Goal: Information Seeking & Learning: Check status

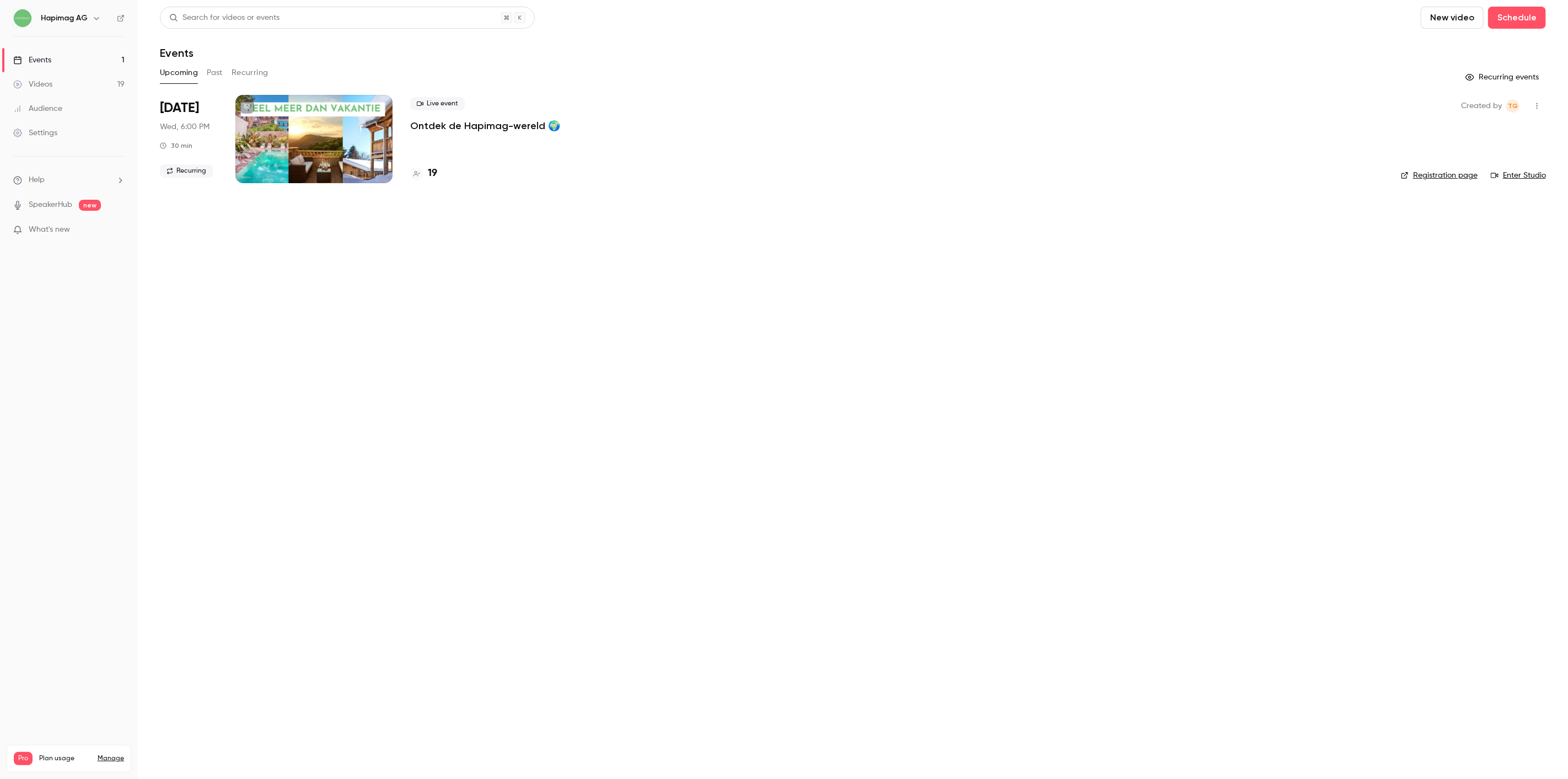
click at [554, 358] on main "Search for videos or events New video Schedule Events Upcoming Past Recurring R…" at bounding box center [853, 389] width 1430 height 779
click at [326, 360] on main "Search for videos or events New video Schedule Events Upcoming Past Recurring R…" at bounding box center [853, 389] width 1430 height 779
click at [343, 131] on div at bounding box center [314, 139] width 157 height 88
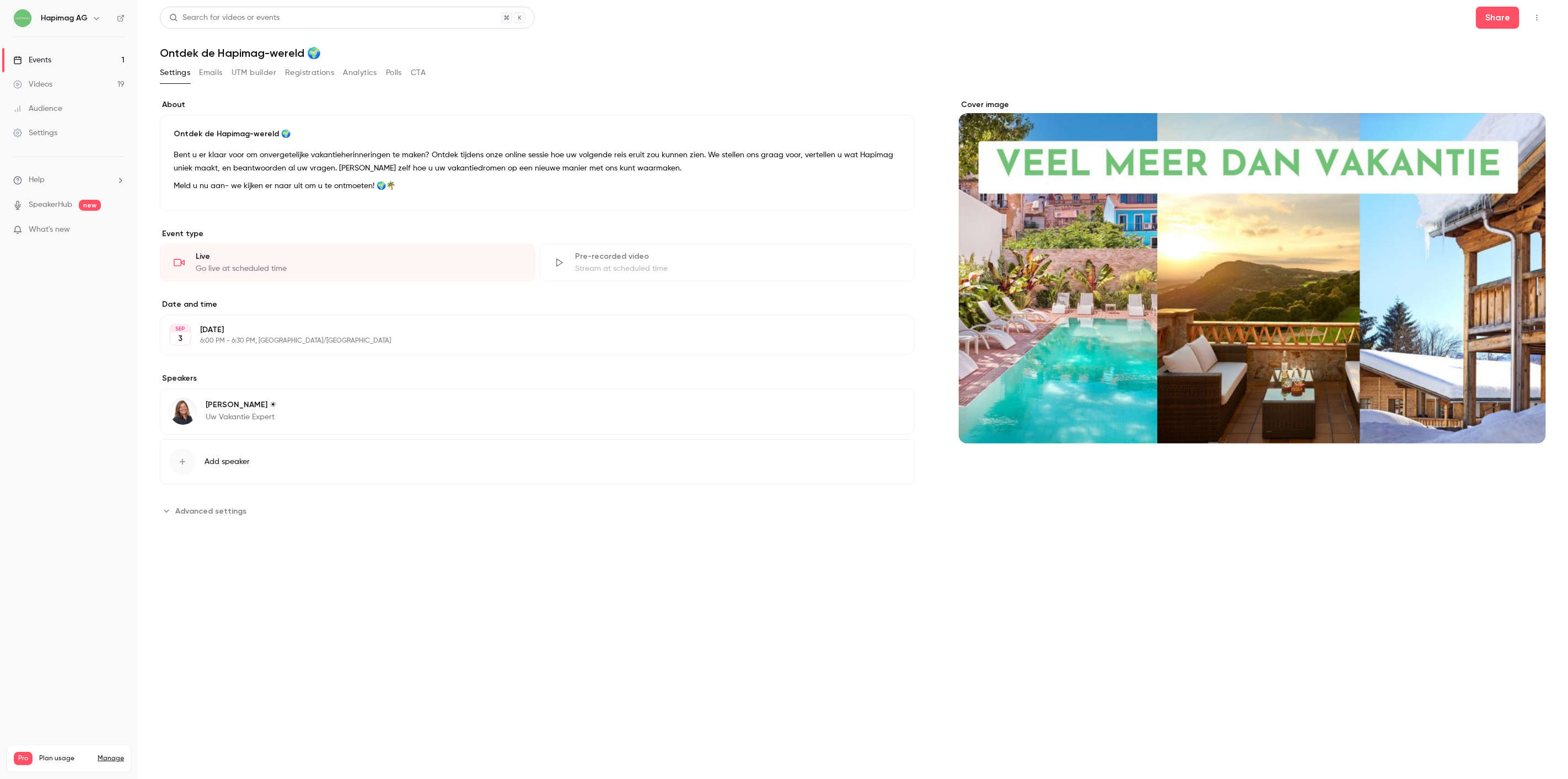
click at [52, 49] on link "Events 1" at bounding box center [69, 60] width 138 height 24
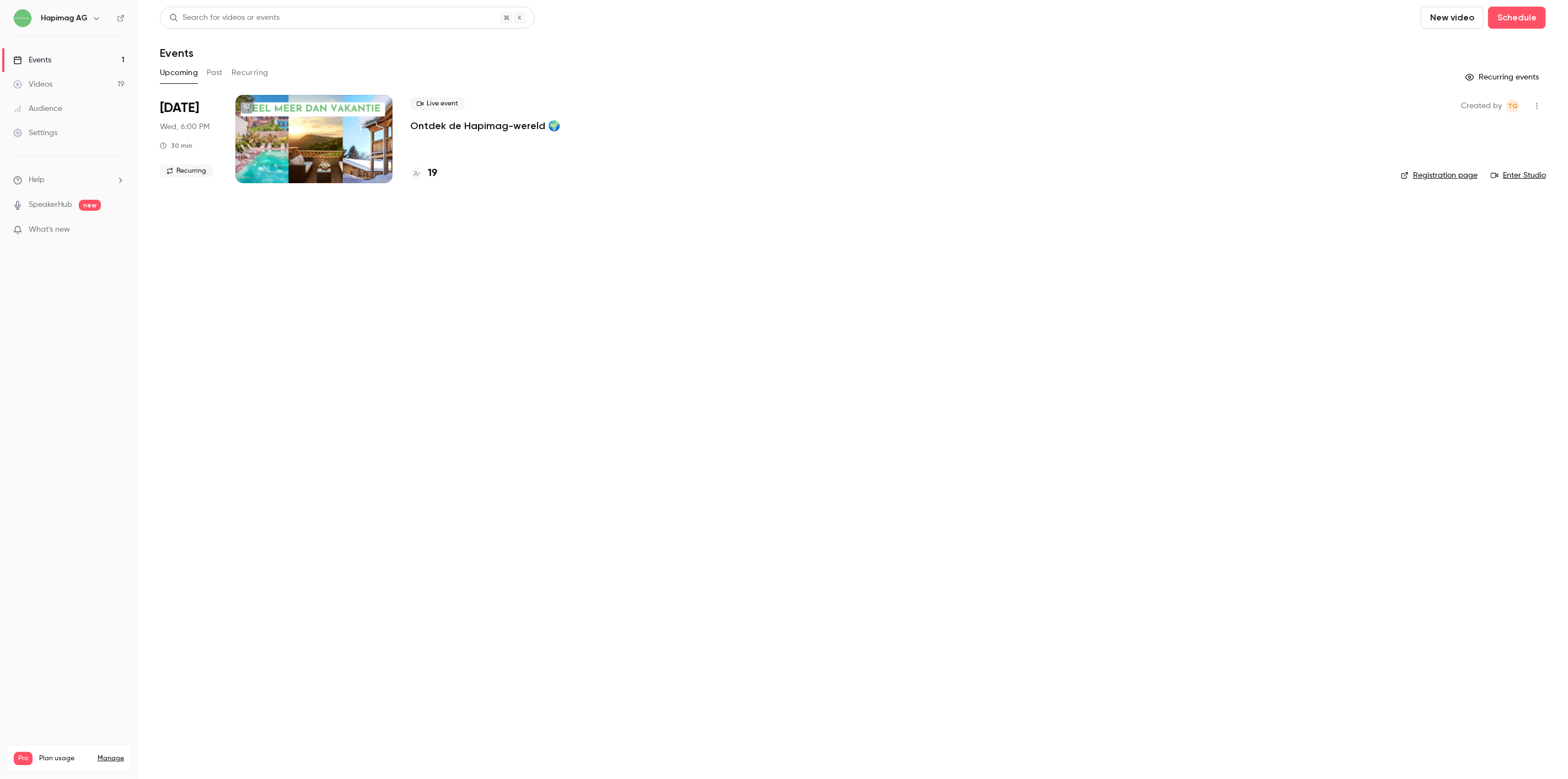
click at [65, 58] on link "Events 1" at bounding box center [69, 60] width 138 height 24
click at [68, 83] on link "Videos 19" at bounding box center [69, 84] width 138 height 24
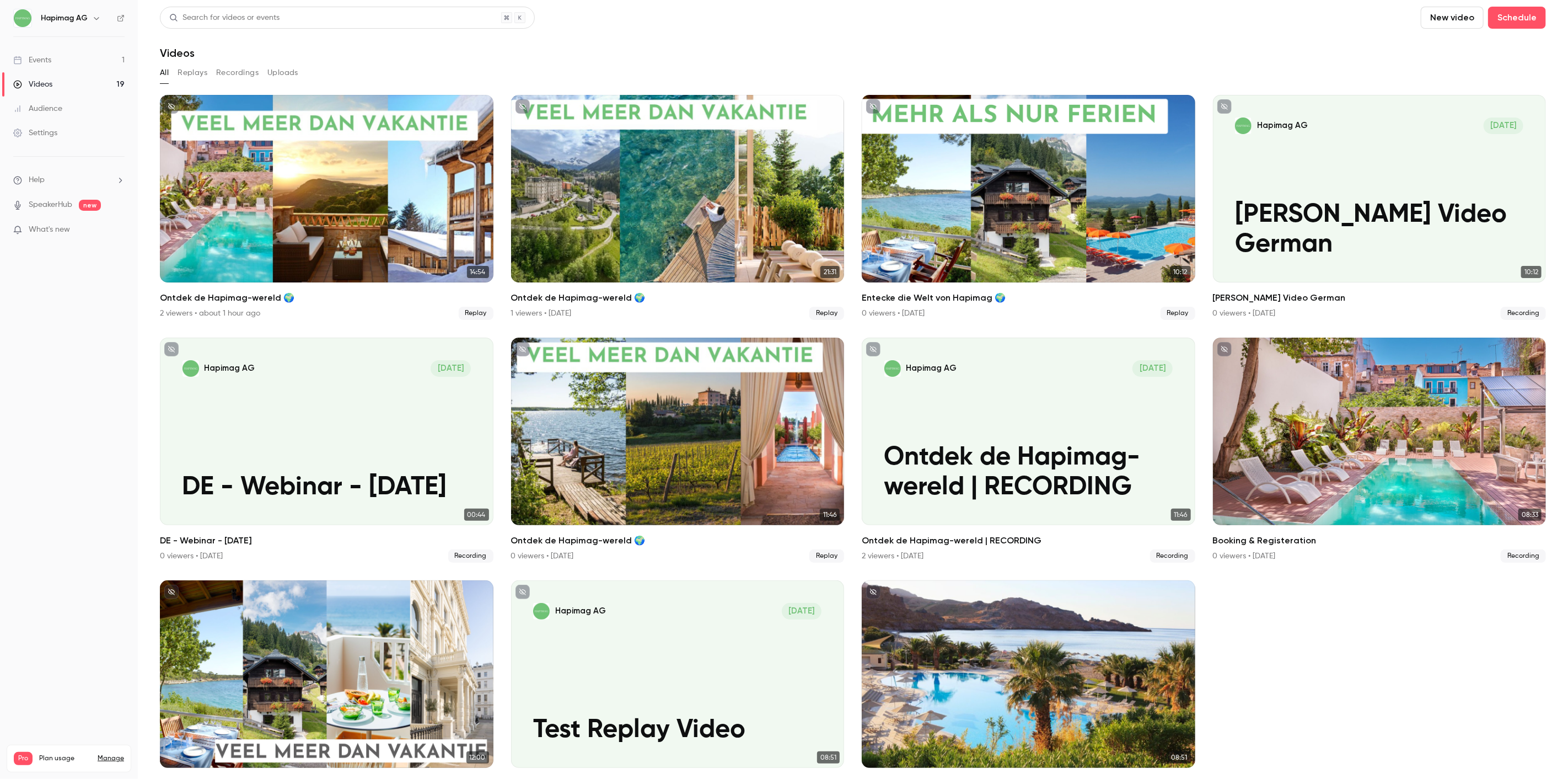
click at [57, 62] on link "Events 1" at bounding box center [69, 60] width 138 height 24
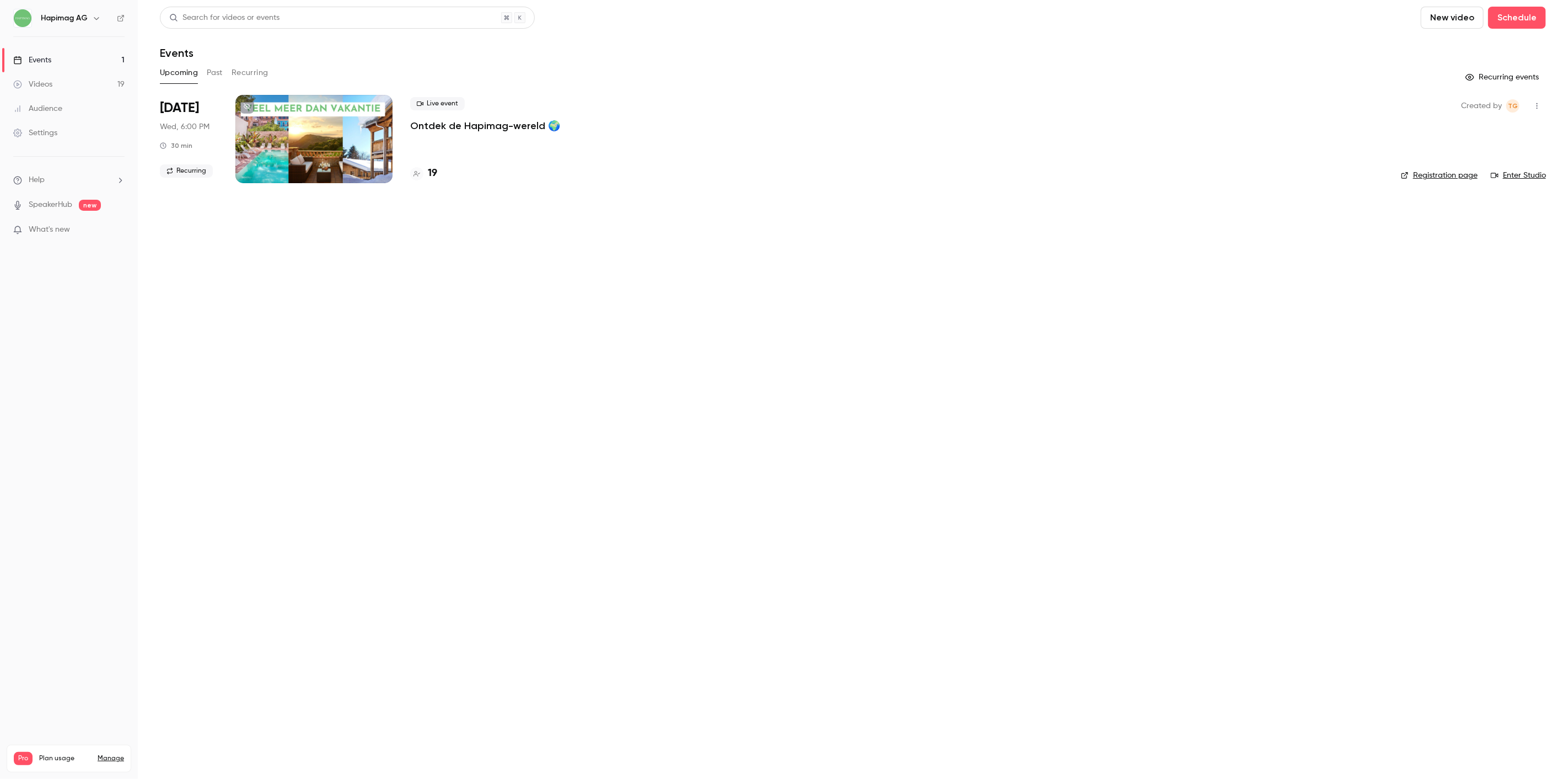
click at [231, 74] on div "Upcoming Past Recurring" at bounding box center [853, 72] width 1386 height 18
click at [219, 72] on button "Past" at bounding box center [215, 72] width 16 height 18
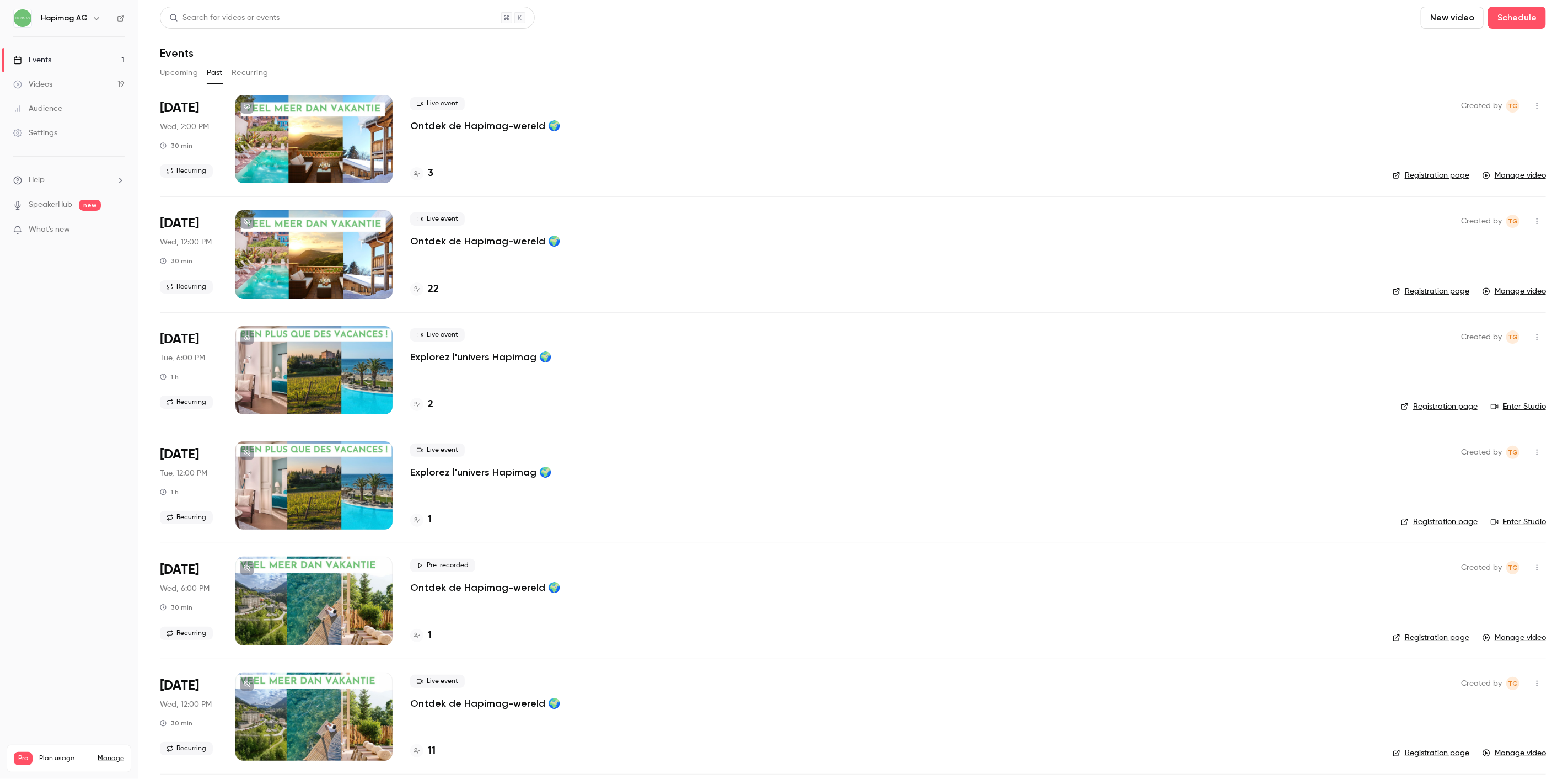
click at [467, 123] on p "Ontdek de Hapimag-wereld 🌍" at bounding box center [485, 125] width 150 height 13
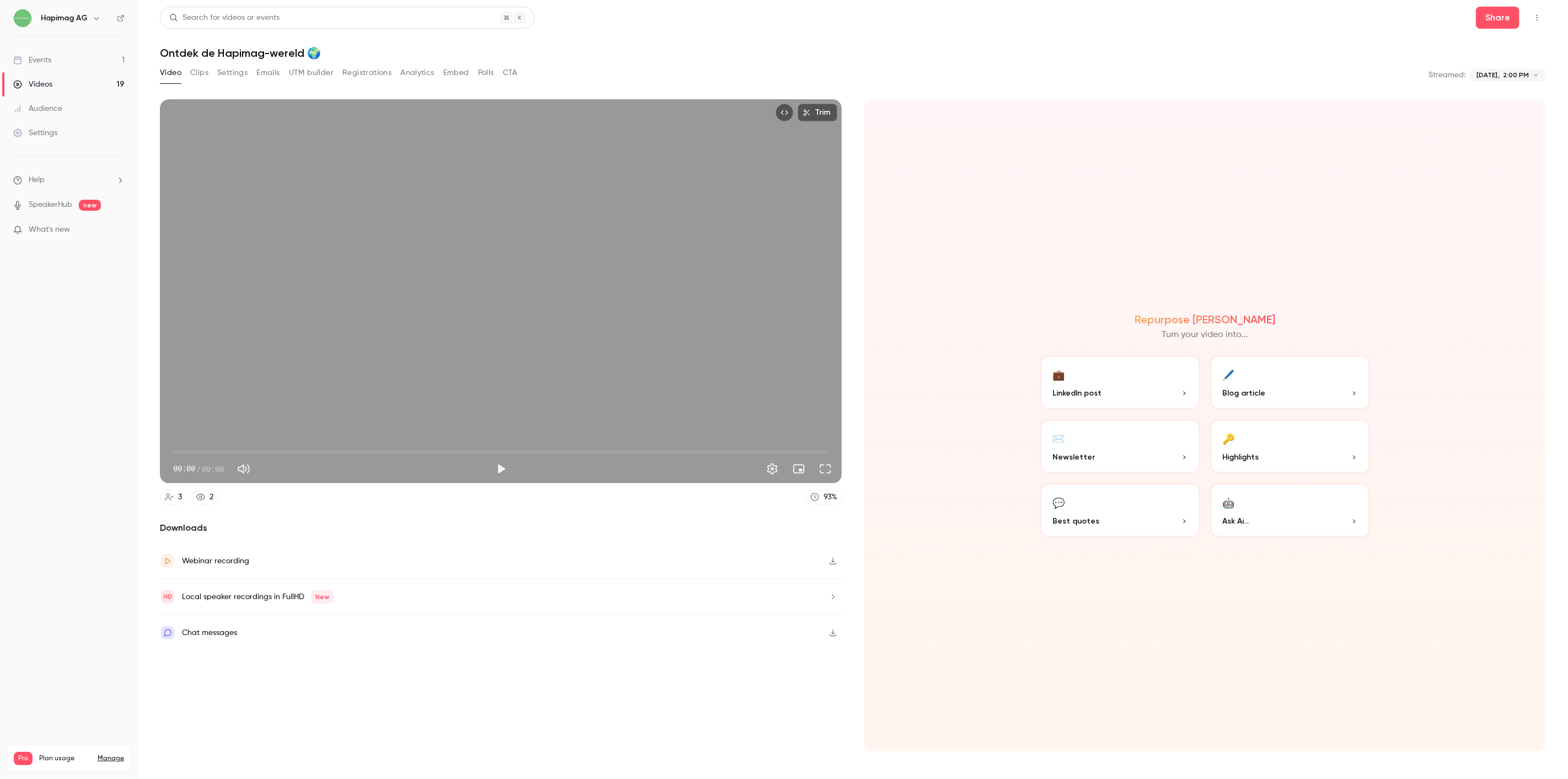
click at [376, 69] on button "Registrations" at bounding box center [367, 72] width 49 height 18
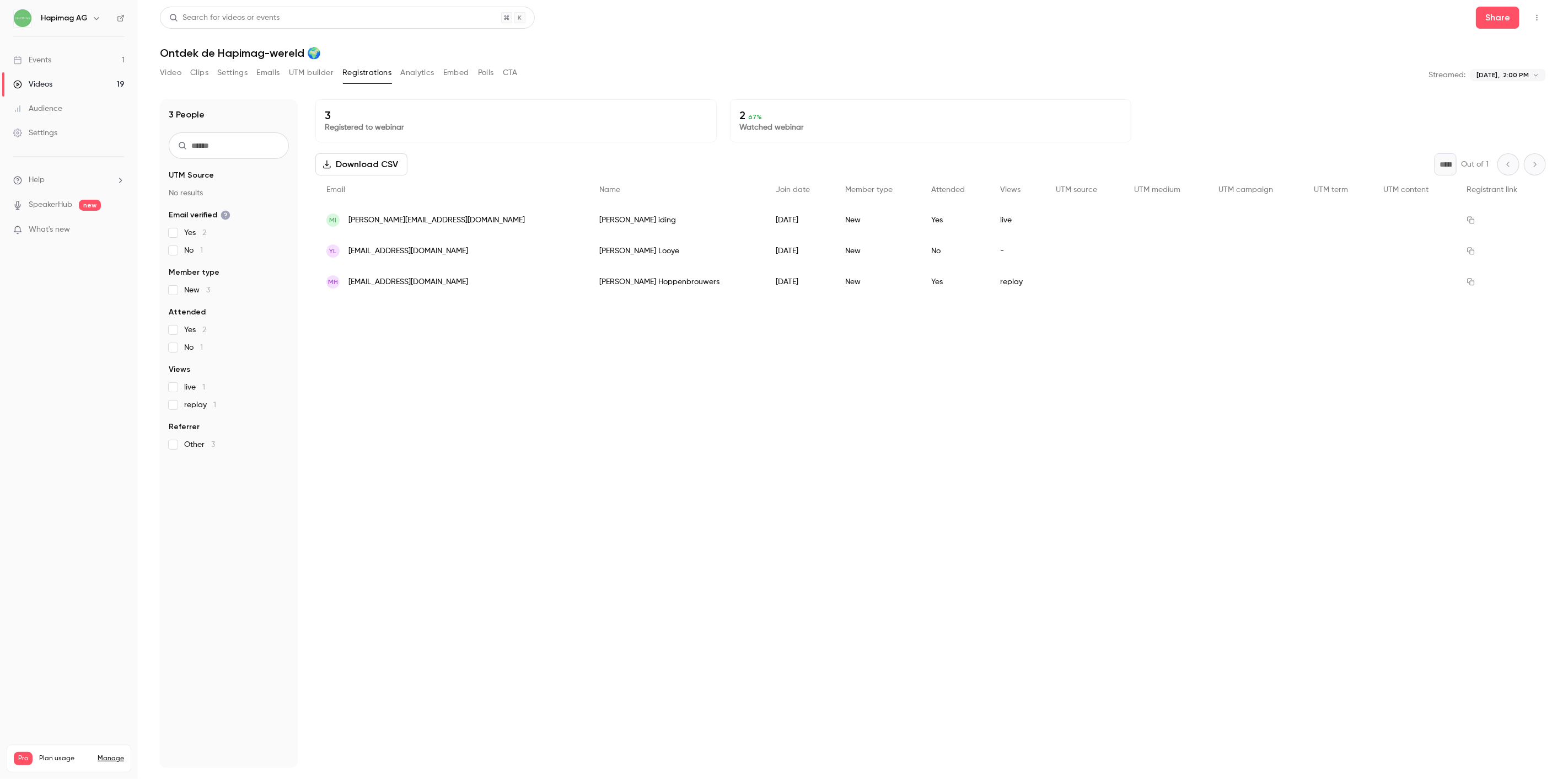
drag, startPoint x: 404, startPoint y: 78, endPoint x: 423, endPoint y: 75, distance: 19.2
click at [404, 78] on button "Analytics" at bounding box center [417, 72] width 34 height 18
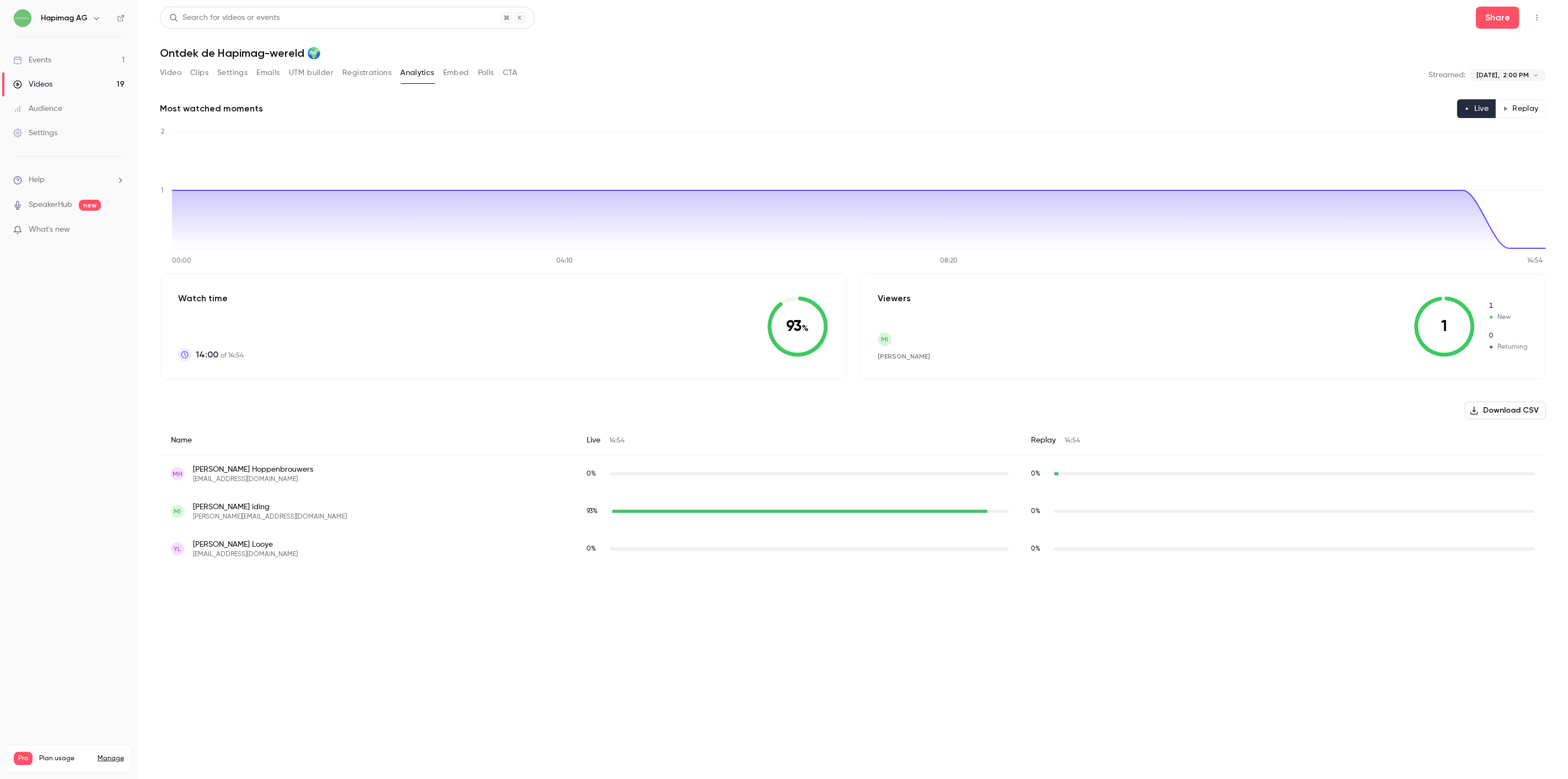
click at [1062, 474] on div "famlooye@gmail.com" at bounding box center [1294, 474] width 480 height 4
click at [1057, 475] on div "famlooye@gmail.com" at bounding box center [1057, 474] width 4 height 4
